Goal: Find contact information: Find contact information

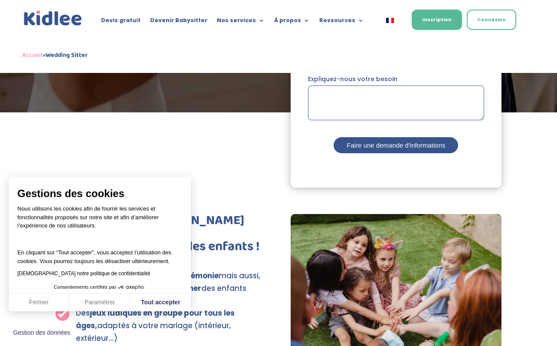
scroll to position [244, 0]
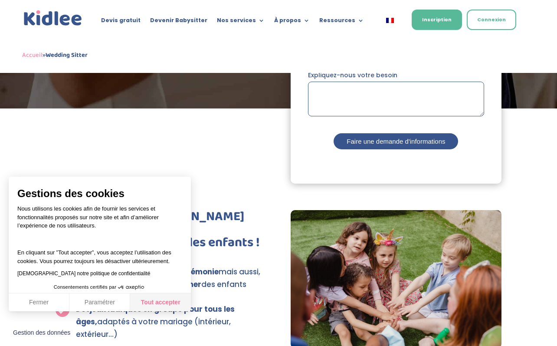
click at [170, 302] on button "Tout accepter" at bounding box center [160, 302] width 61 height 18
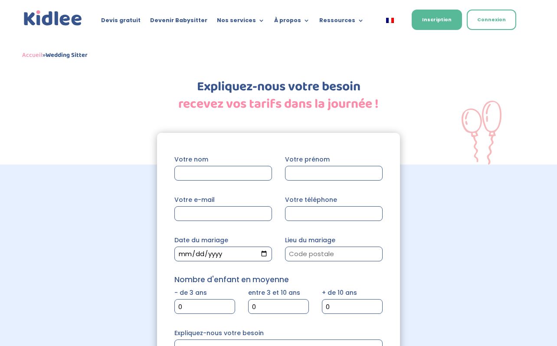
scroll to position [1207, 0]
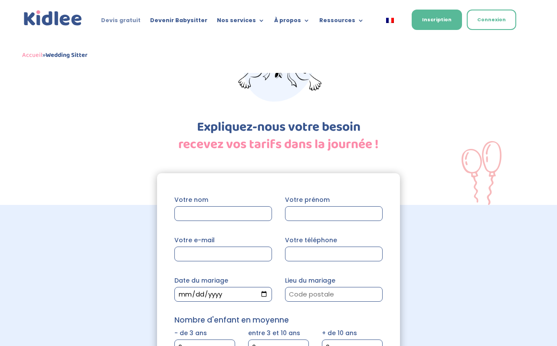
click at [131, 20] on link "Devis gratuit" at bounding box center [120, 22] width 39 height 10
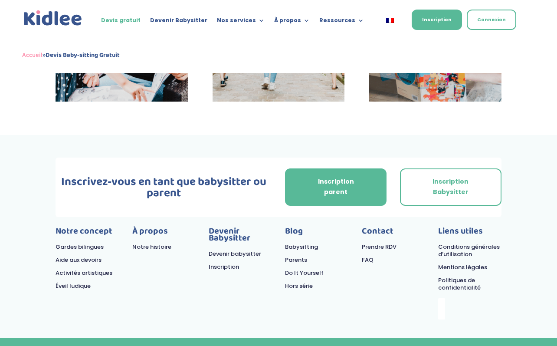
scroll to position [2261, 0]
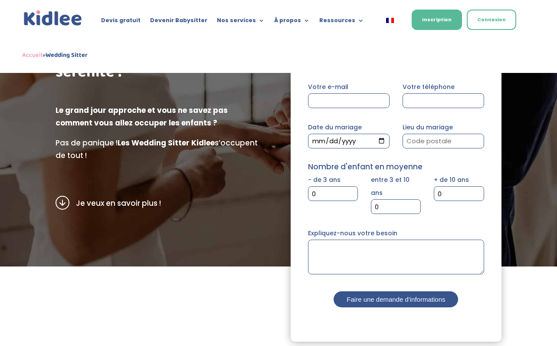
scroll to position [82, 0]
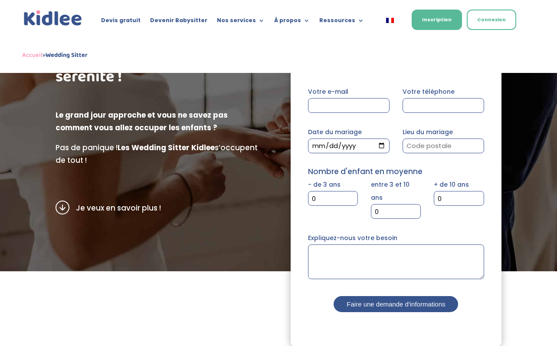
click at [63, 207] on img at bounding box center [63, 207] width 14 height 14
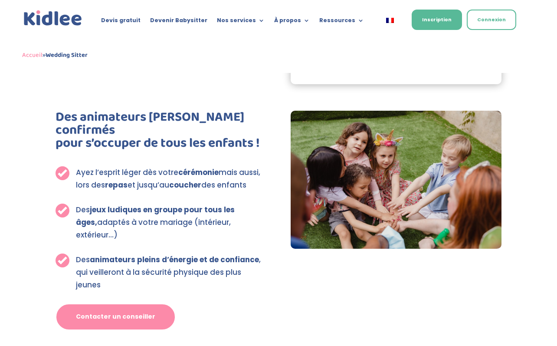
scroll to position [358, 0]
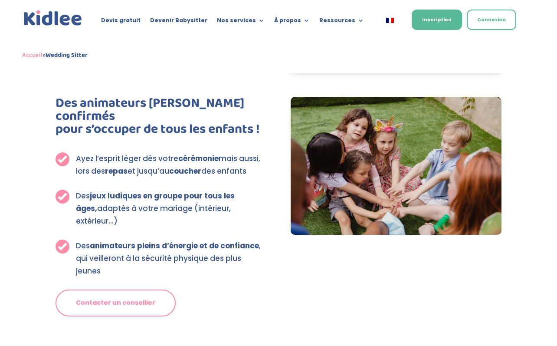
click at [139, 289] on link "Contacter un conseiller" at bounding box center [116, 302] width 120 height 27
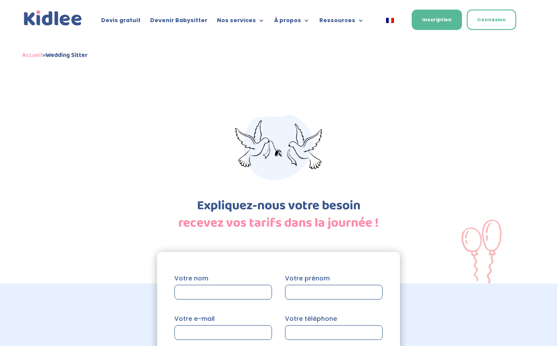
scroll to position [1127, 0]
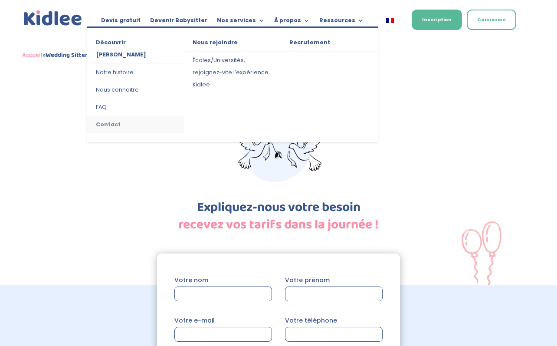
click at [110, 116] on link "Contact" at bounding box center [135, 124] width 97 height 17
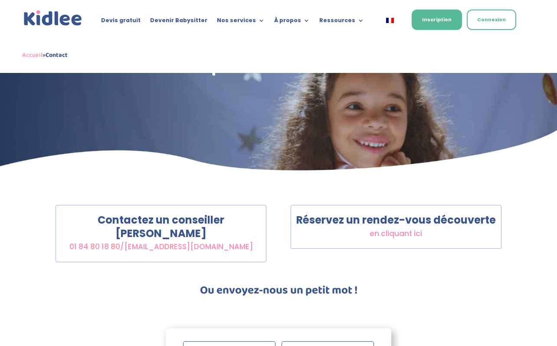
scroll to position [60, 0]
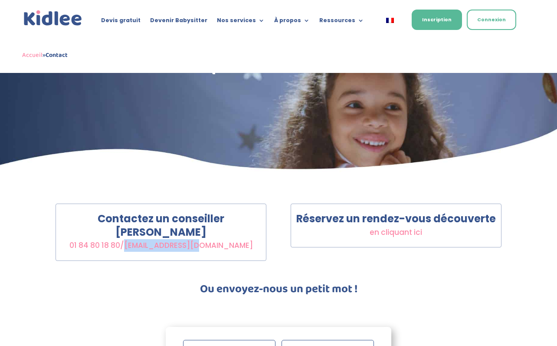
drag, startPoint x: 227, startPoint y: 233, endPoint x: 158, endPoint y: 233, distance: 69.4
click at [158, 233] on p "Contactez un conseiller Kidlee [PHONE_NUMBER] / [EMAIL_ADDRESS][DOMAIN_NAME]" at bounding box center [161, 232] width 210 height 39
copy link "[EMAIL_ADDRESS][DOMAIN_NAME]"
